Goal: Task Accomplishment & Management: Use online tool/utility

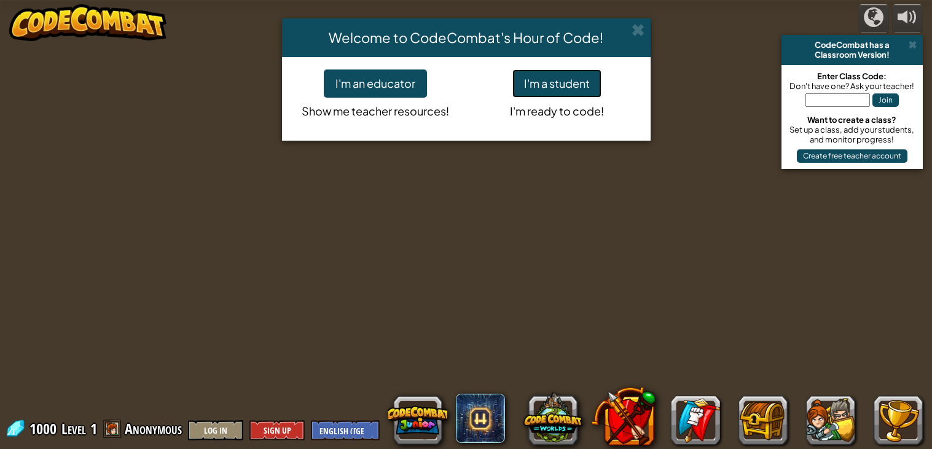
click at [542, 78] on button "I'm a student" at bounding box center [556, 83] width 89 height 28
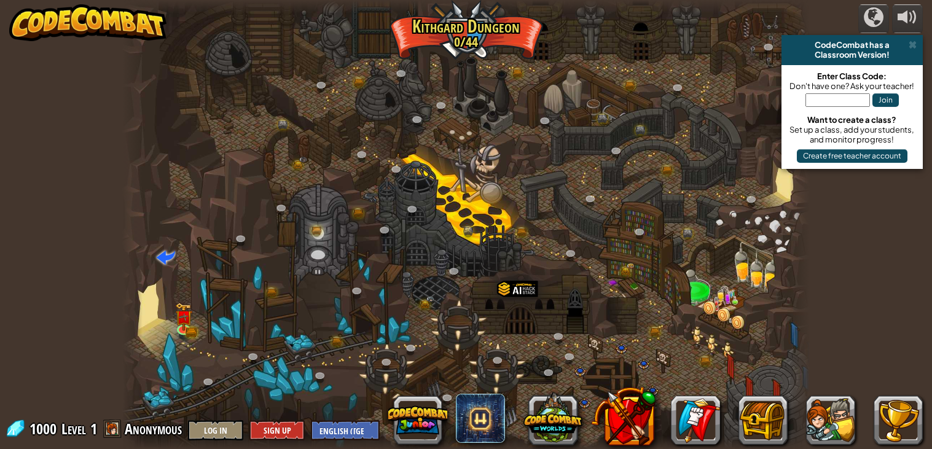
scroll to position [1, 0]
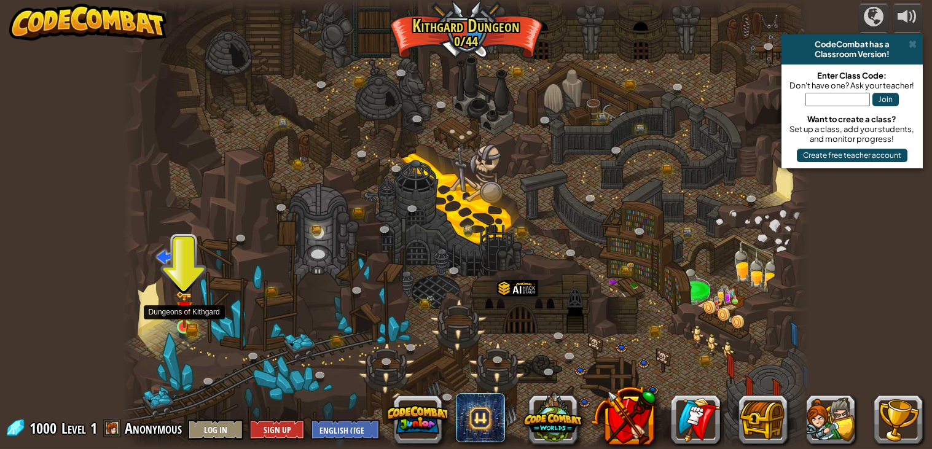
click at [184, 321] on img at bounding box center [184, 309] width 17 height 37
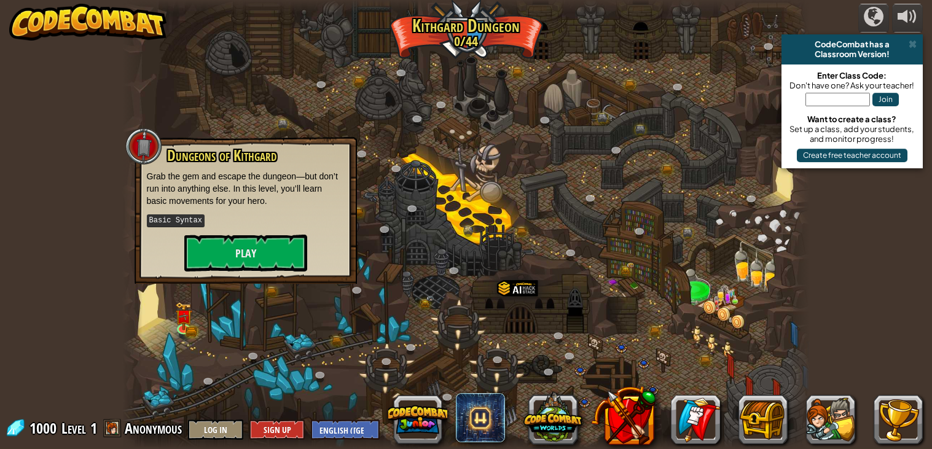
click at [116, 433] on span at bounding box center [112, 428] width 18 height 18
click at [227, 257] on button "Play" at bounding box center [245, 253] width 123 height 37
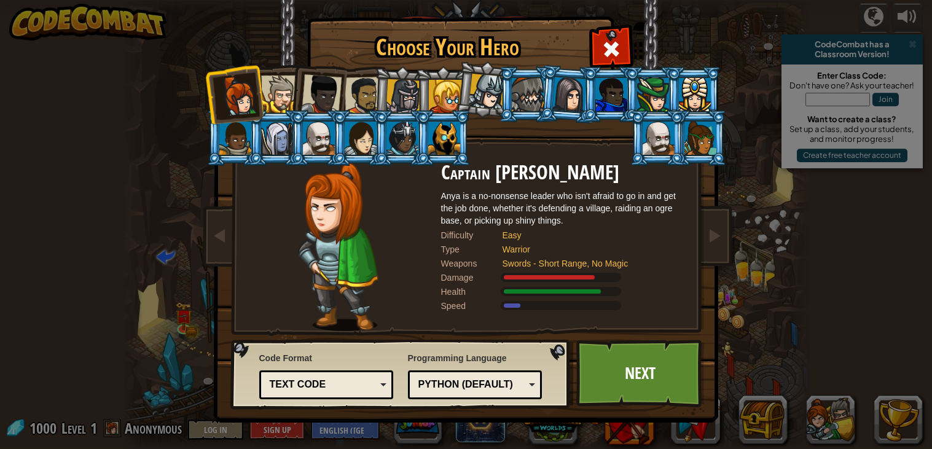
click at [493, 101] on div at bounding box center [486, 92] width 36 height 36
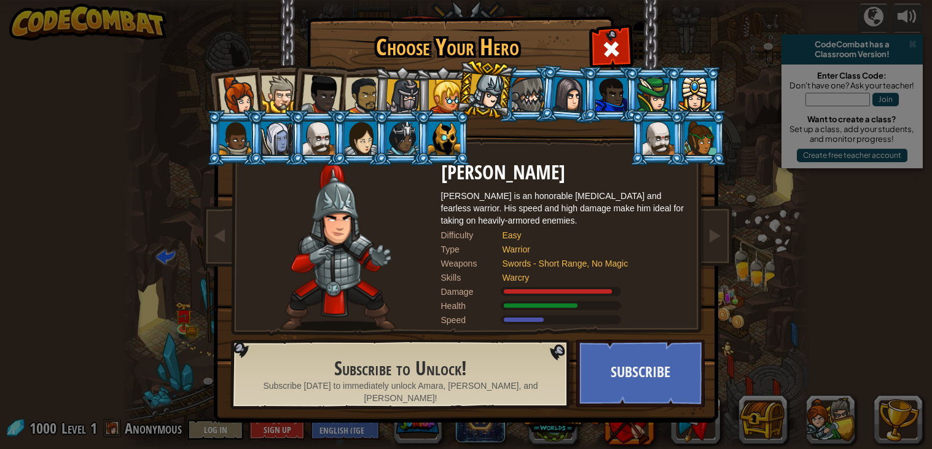
click at [534, 92] on div at bounding box center [528, 94] width 32 height 33
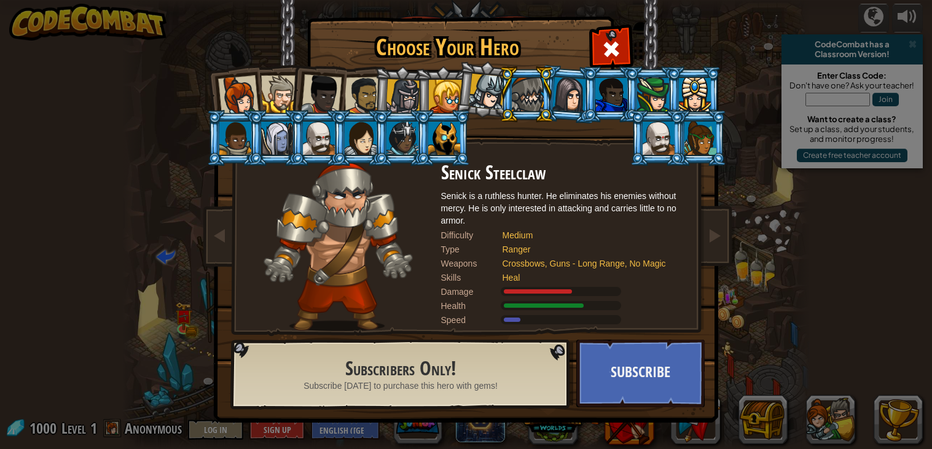
click at [576, 96] on div at bounding box center [569, 94] width 34 height 35
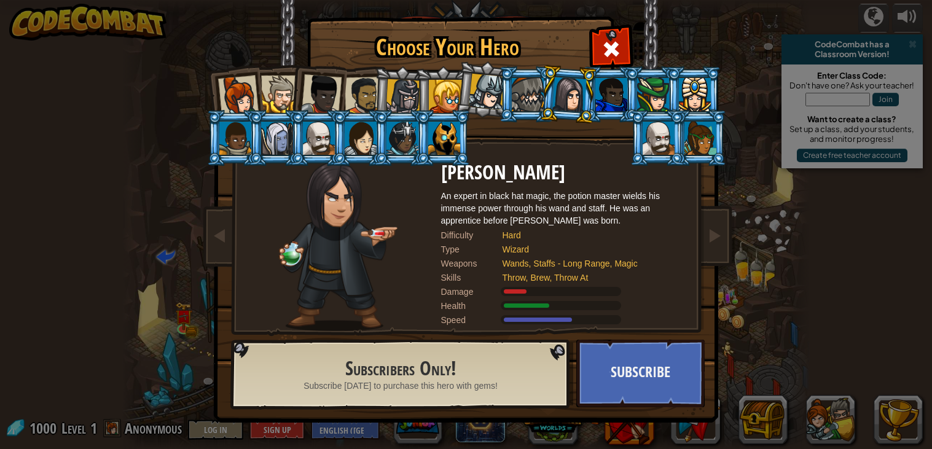
click at [603, 95] on div at bounding box center [611, 94] width 32 height 33
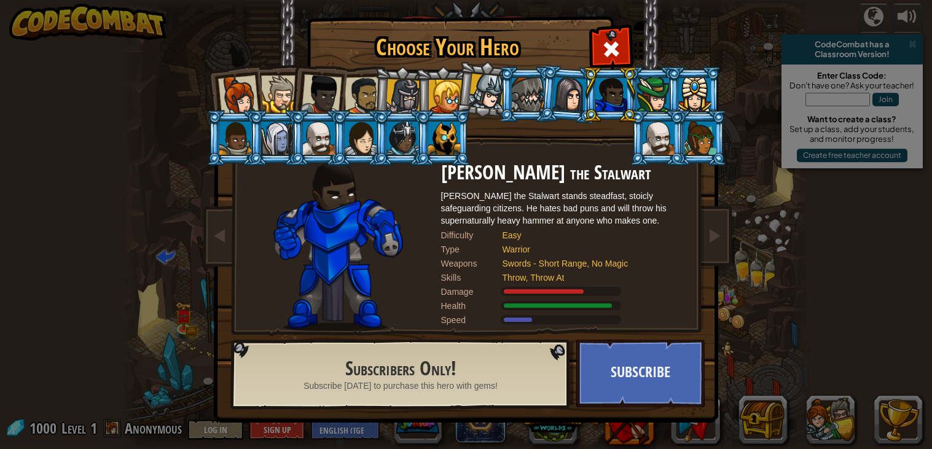
click at [290, 76] on div at bounding box center [279, 94] width 37 height 37
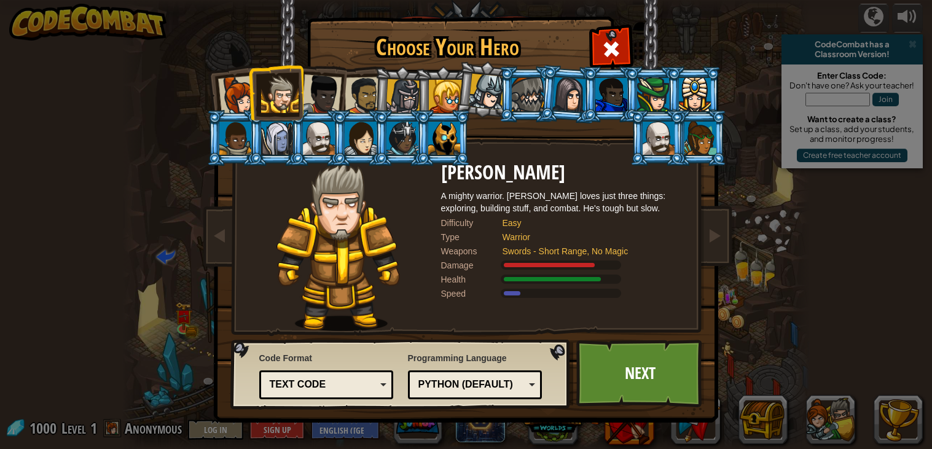
click at [316, 93] on div at bounding box center [321, 94] width 41 height 41
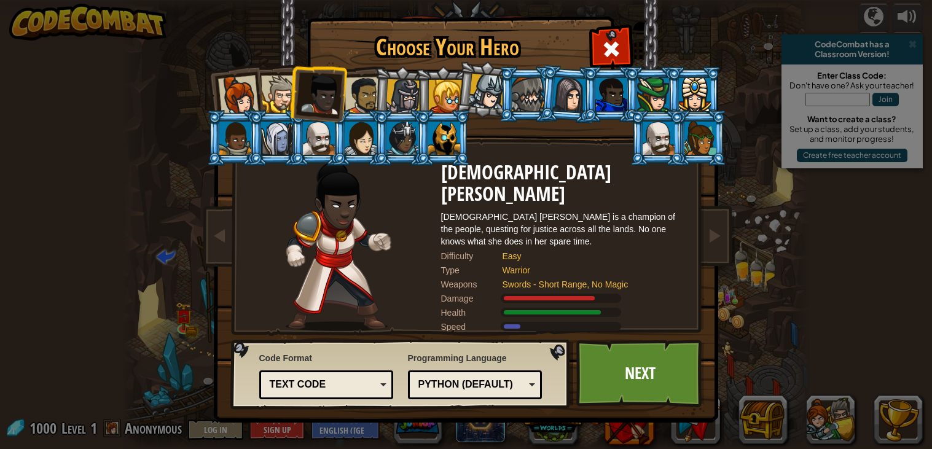
click at [348, 85] on div at bounding box center [363, 96] width 38 height 38
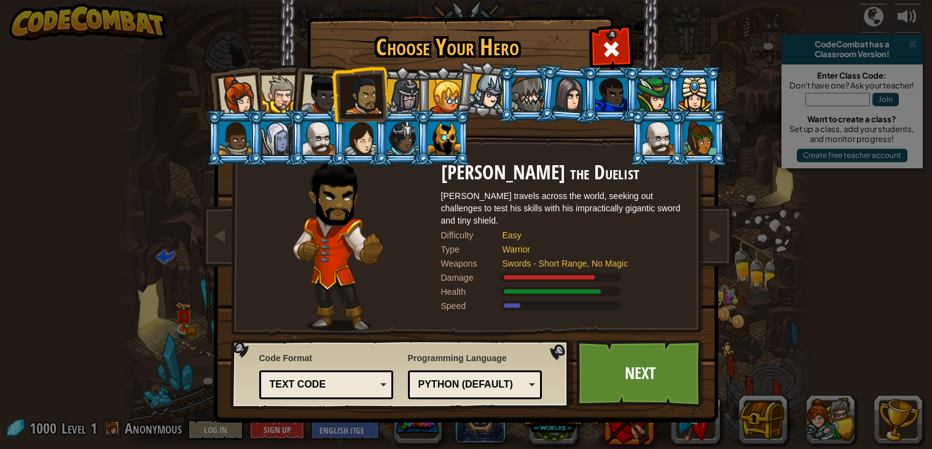
click at [396, 82] on div at bounding box center [403, 96] width 35 height 35
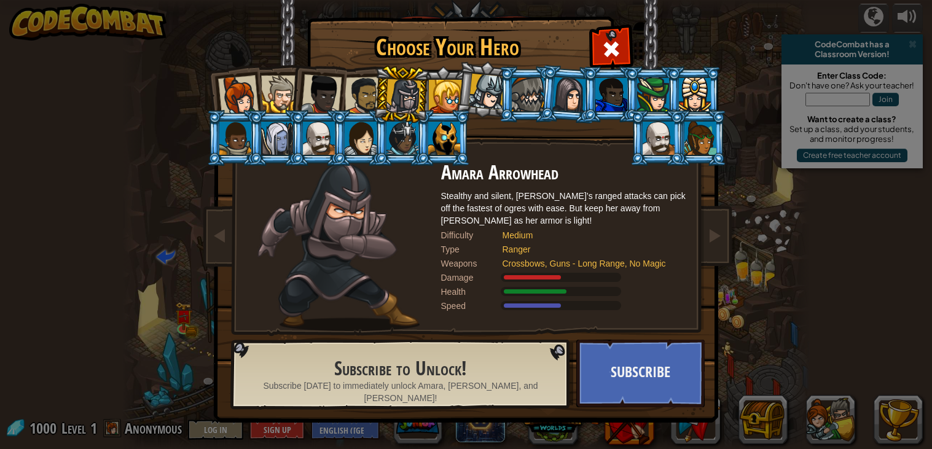
click at [364, 81] on div at bounding box center [363, 96] width 38 height 38
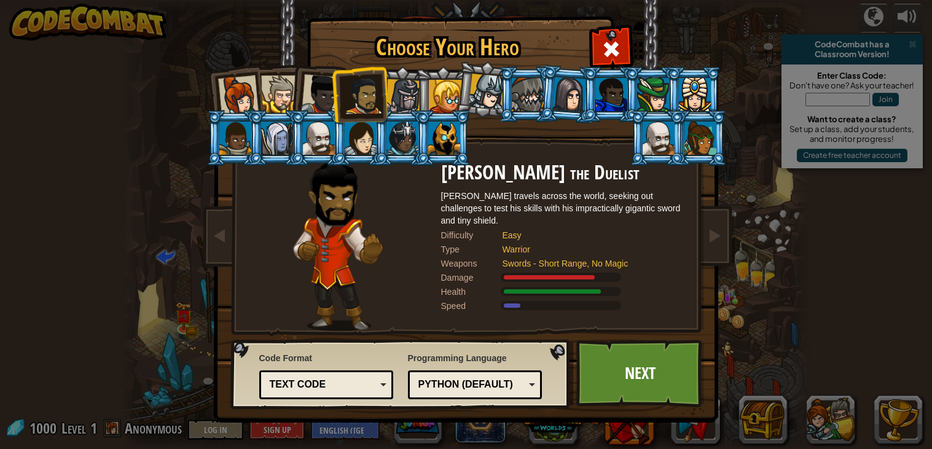
click at [314, 129] on div at bounding box center [319, 138] width 32 height 33
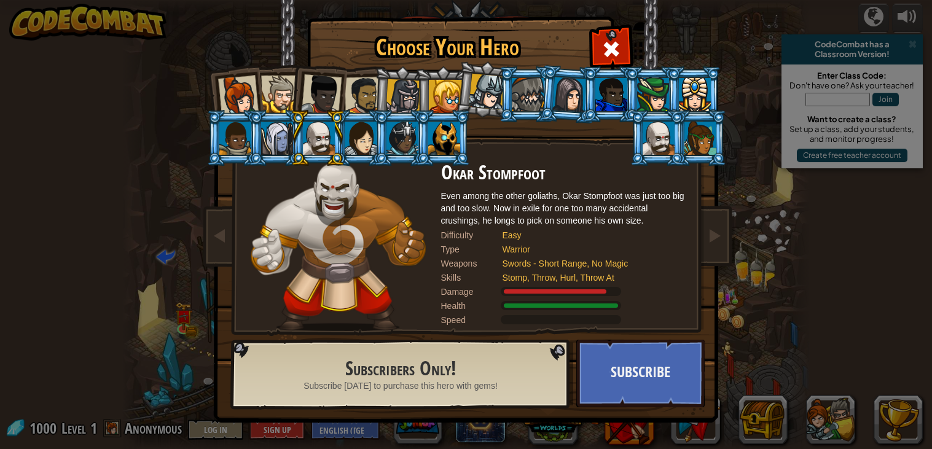
click at [359, 90] on div at bounding box center [363, 96] width 38 height 38
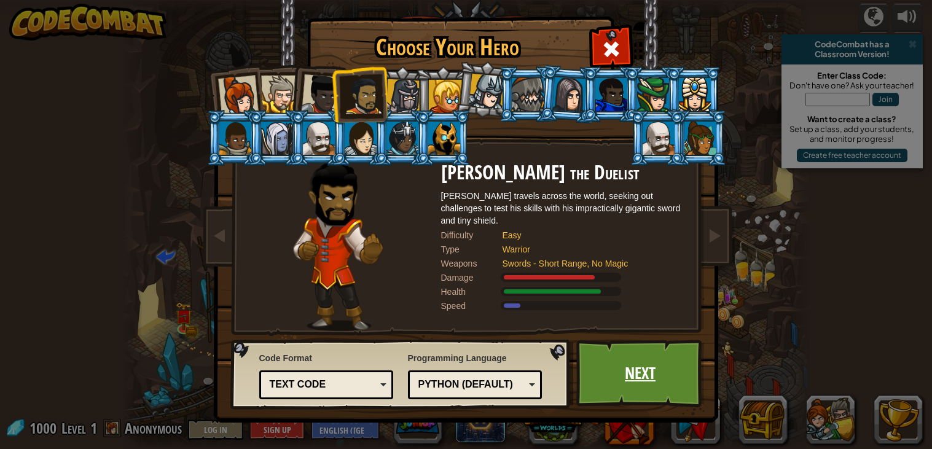
click at [676, 369] on link "Next" at bounding box center [640, 374] width 128 height 68
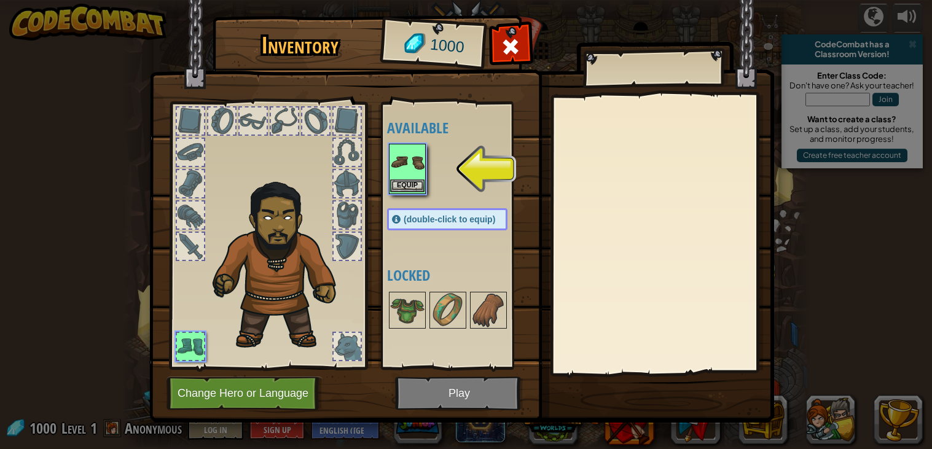
click at [399, 176] on img at bounding box center [407, 162] width 34 height 34
